Goal: Register for event/course

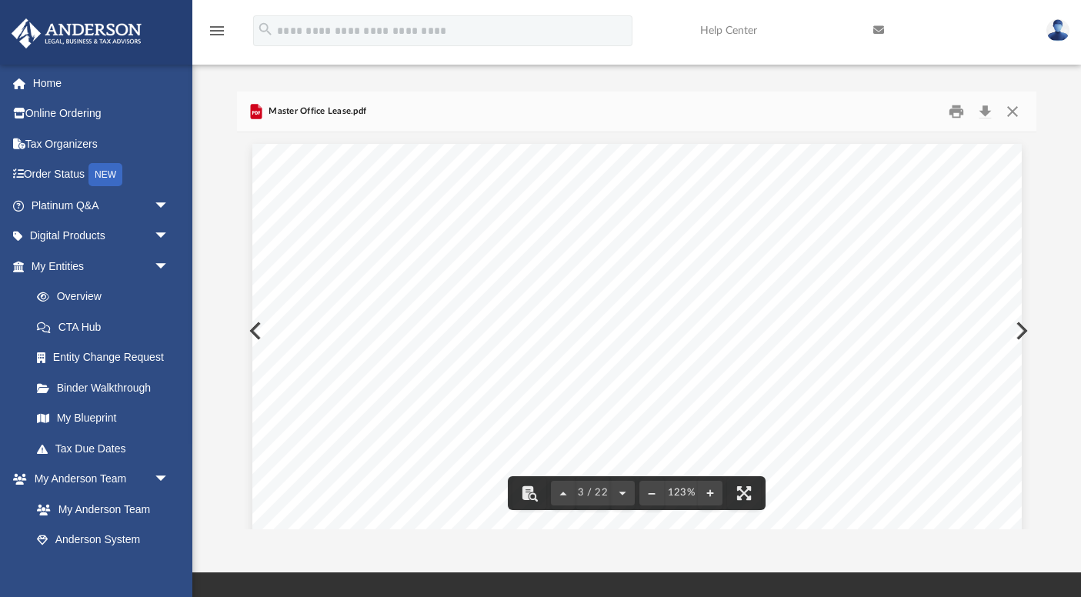
scroll to position [2130, 0]
click at [651, 492] on button "File preview" at bounding box center [651, 493] width 25 height 34
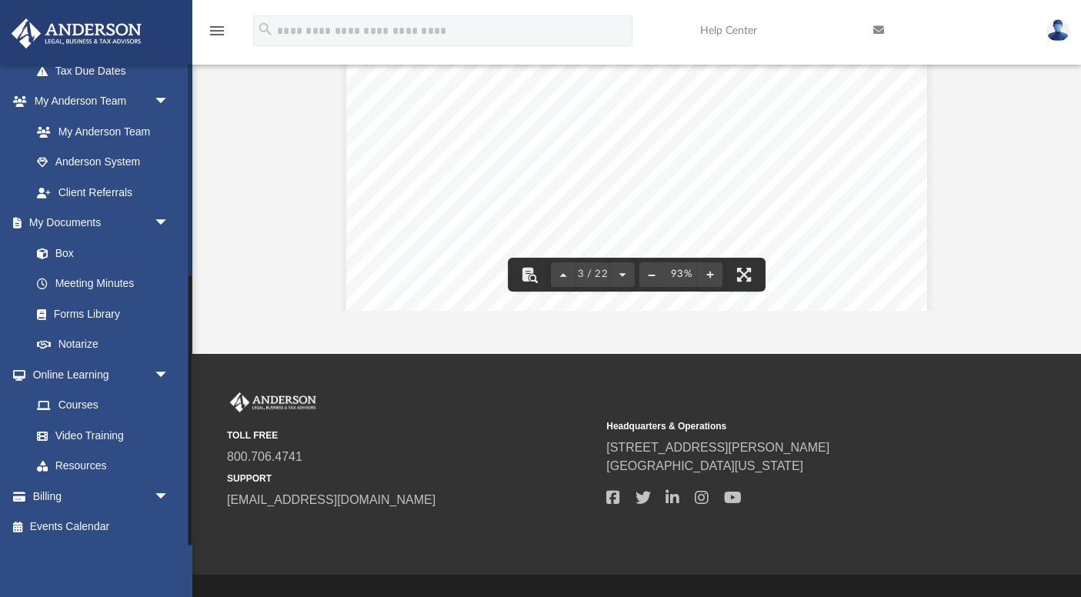
scroll to position [251, 0]
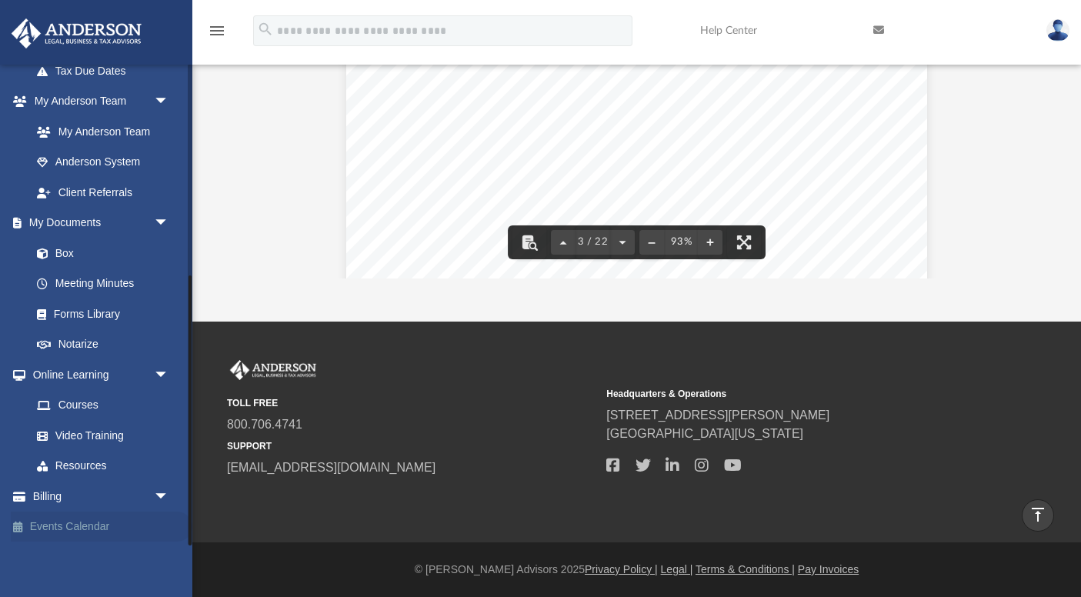
click at [72, 524] on link "Events Calendar" at bounding box center [102, 526] width 182 height 31
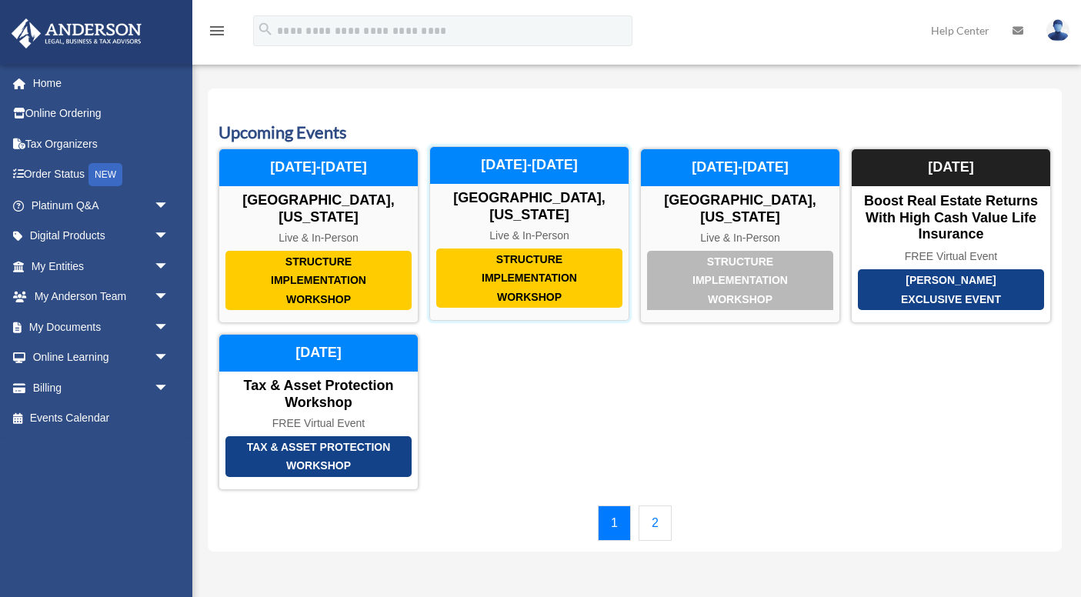
click at [534, 274] on div "Structure Implementation Workshop" at bounding box center [529, 278] width 186 height 60
